Goal: Task Accomplishment & Management: Complete application form

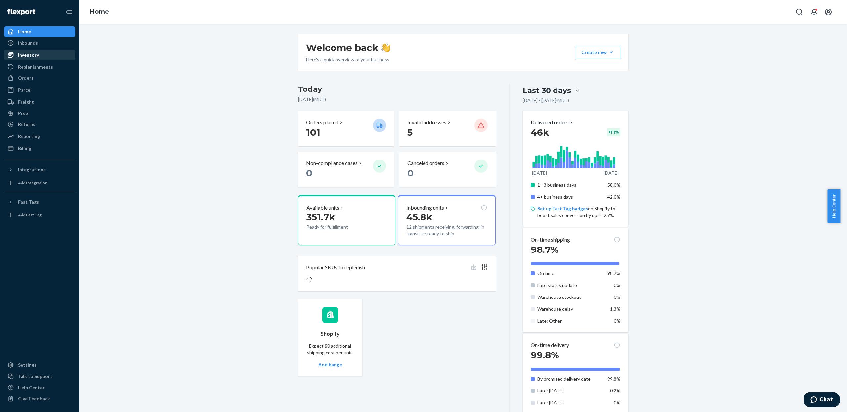
click at [15, 51] on div "Inventory" at bounding box center [40, 54] width 70 height 9
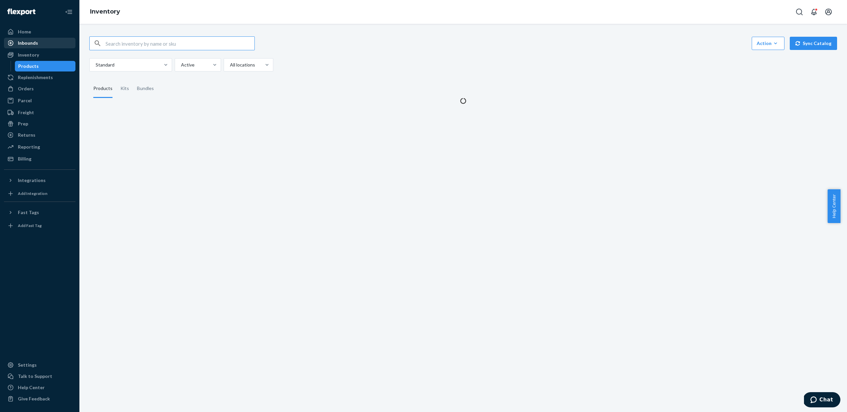
click at [18, 46] on div "Inbounds" at bounding box center [40, 42] width 70 height 9
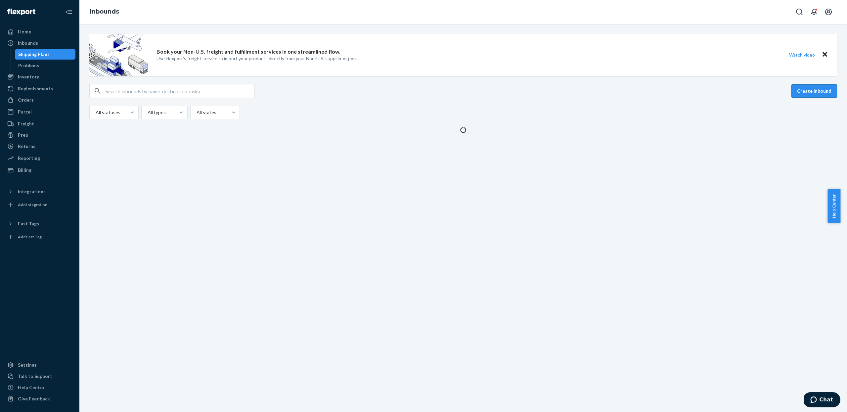
click at [808, 91] on button "Create inbound" at bounding box center [815, 90] width 46 height 13
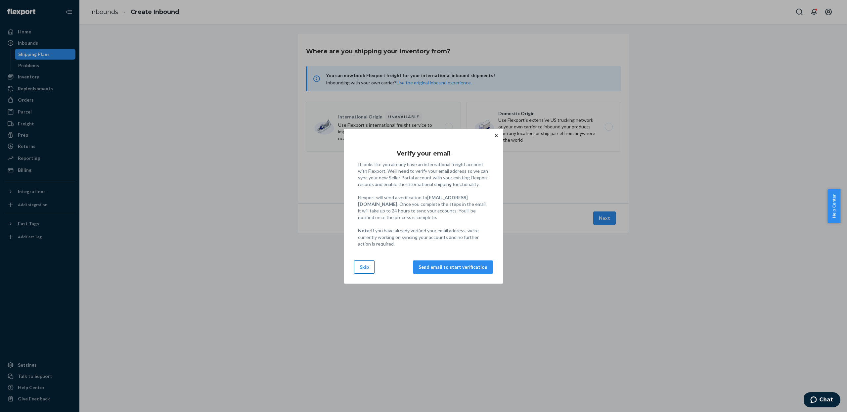
click at [359, 265] on button "Skip" at bounding box center [364, 267] width 21 height 13
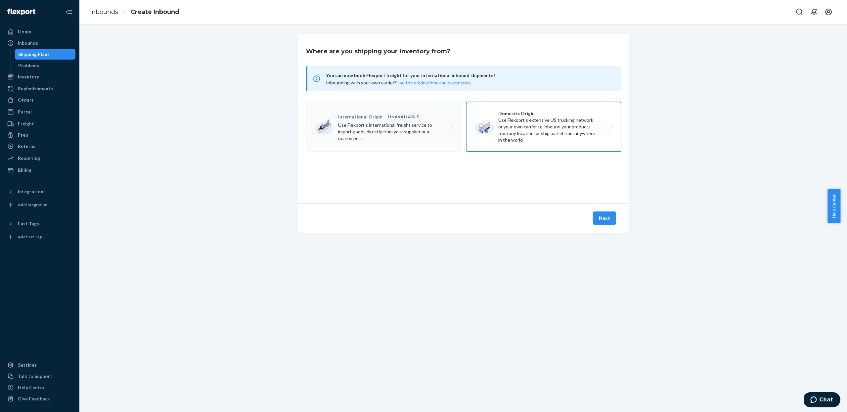
drag, startPoint x: 503, startPoint y: 146, endPoint x: 505, endPoint y: 141, distance: 5.5
click at [504, 146] on label "Domestic Origin Use Flexport’s extensive US trucking network or your own carrie…" at bounding box center [543, 127] width 155 height 50
click at [609, 129] on input "Domestic Origin Use Flexport’s extensive US trucking network or your own carrie…" at bounding box center [611, 127] width 4 height 4
radio input "true"
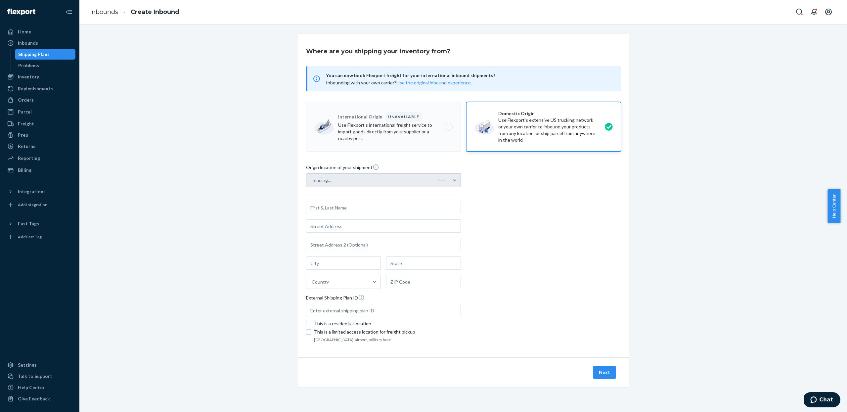
click at [418, 178] on div "Loading..." at bounding box center [383, 180] width 155 height 14
click at [312, 178] on input "Loading..." at bounding box center [312, 180] width 1 height 7
click at [415, 182] on div "Select from saved addresses" at bounding box center [378, 180] width 142 height 13
click at [312, 182] on input "0 results available. Select is focused ,type to refine list, press Down to open…" at bounding box center [312, 180] width 1 height 7
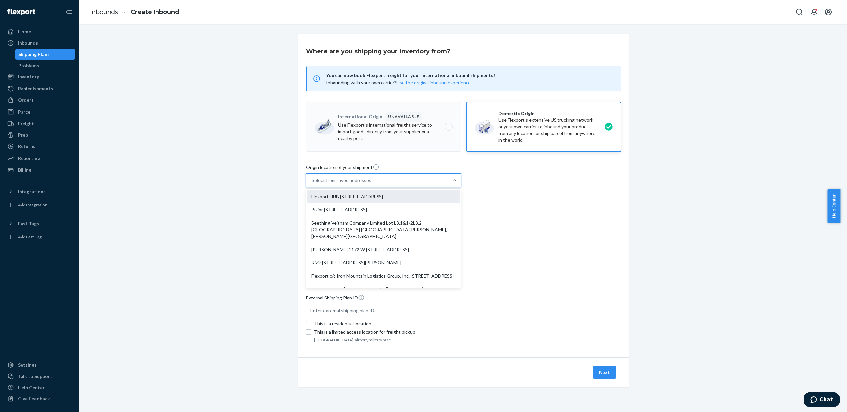
click at [403, 196] on div "Flexport HUB [STREET_ADDRESS]" at bounding box center [384, 196] width 152 height 13
click at [312, 184] on input "option Flexport HUB [STREET_ADDRESS]. 8 results available. Use Up and Down to c…" at bounding box center [312, 180] width 1 height 7
type input "Flexport HUB"
type input "[GEOGRAPHIC_DATA]"
type input "CA"
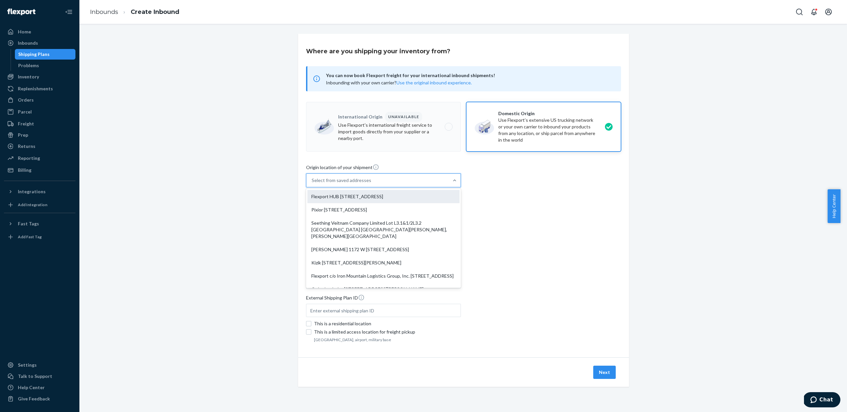
type input "92408"
type input "[STREET_ADDRESS]"
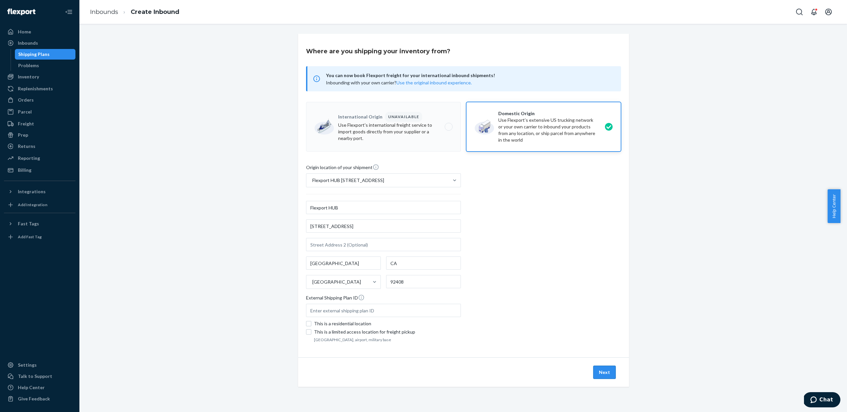
click at [606, 370] on button "Next" at bounding box center [605, 372] width 23 height 13
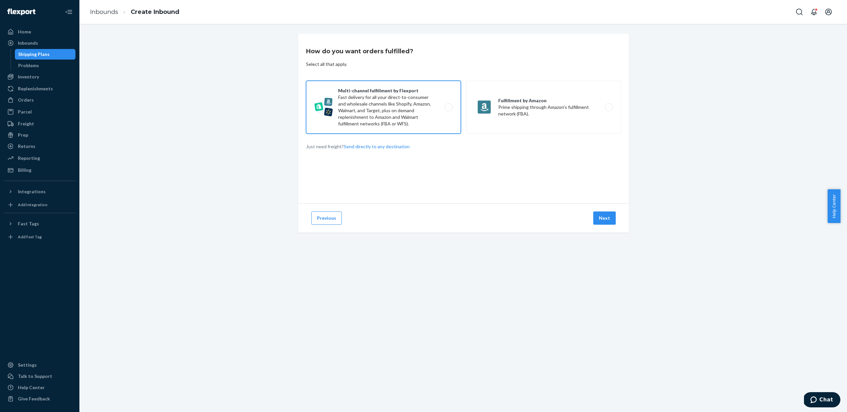
click at [389, 119] on label "Multi-channel fulfillment by Flexport Fast delivery for all your direct-to-cons…" at bounding box center [383, 107] width 155 height 53
click at [449, 110] on input "Multi-channel fulfillment by Flexport Fast delivery for all your direct-to-cons…" at bounding box center [451, 107] width 4 height 4
radio input "true"
click at [592, 212] on div "Next" at bounding box center [604, 218] width 25 height 13
click at [598, 227] on div "Previous Next" at bounding box center [463, 217] width 331 height 29
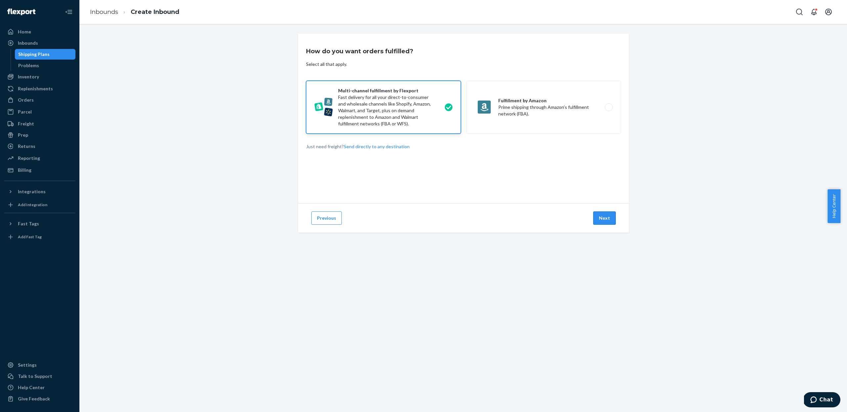
click at [598, 220] on button "Next" at bounding box center [605, 218] width 23 height 13
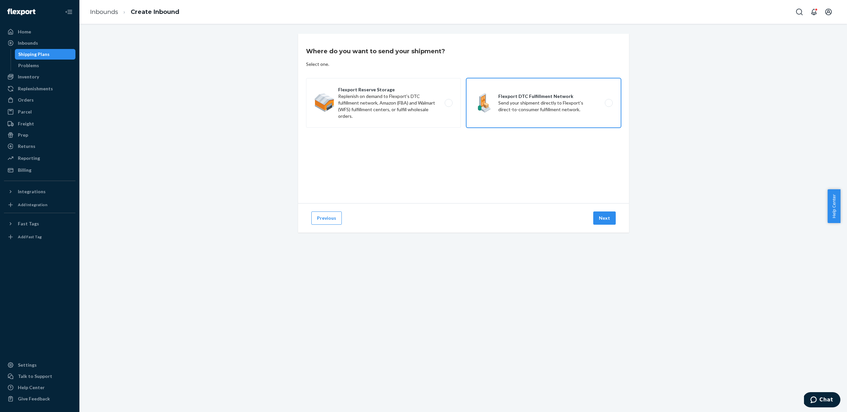
click at [509, 108] on label "Flexport DTC Fulfillment Network Send your shipment directly to Flexport's dire…" at bounding box center [543, 103] width 155 height 50
click at [609, 105] on input "Flexport DTC Fulfillment Network Send your shipment directly to Flexport's dire…" at bounding box center [611, 103] width 4 height 4
radio input "true"
click at [600, 212] on button "Next" at bounding box center [605, 218] width 23 height 13
